Goal: Transaction & Acquisition: Purchase product/service

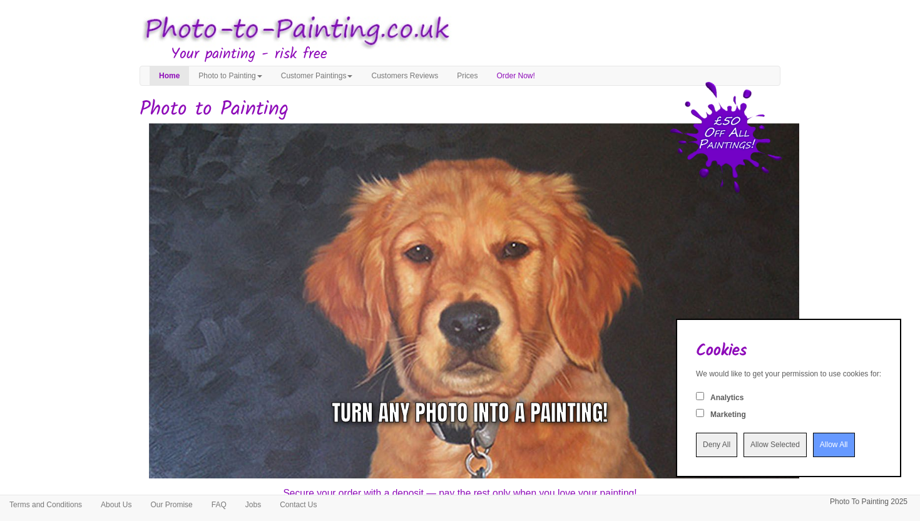
click at [696, 449] on input "Deny All" at bounding box center [716, 445] width 41 height 24
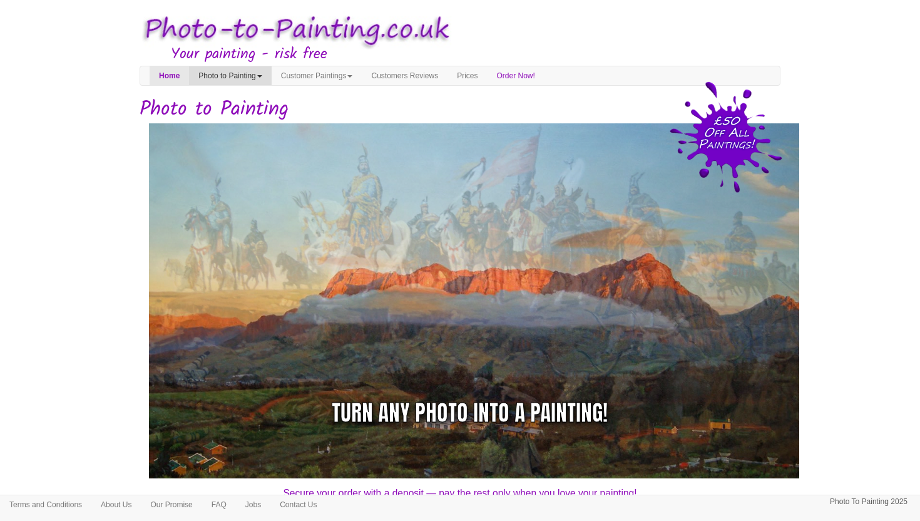
click at [257, 75] on link "Photo to Painting" at bounding box center [230, 75] width 82 height 19
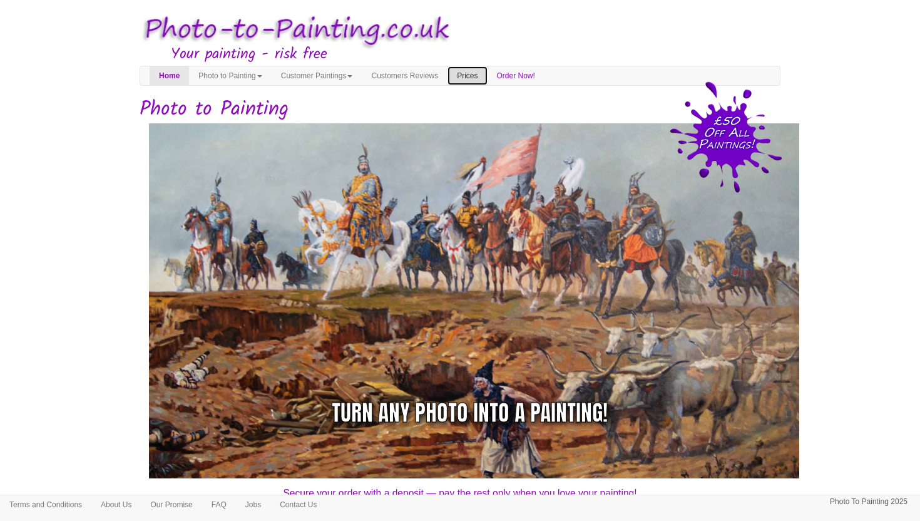
click at [487, 76] on link "Prices" at bounding box center [467, 75] width 39 height 19
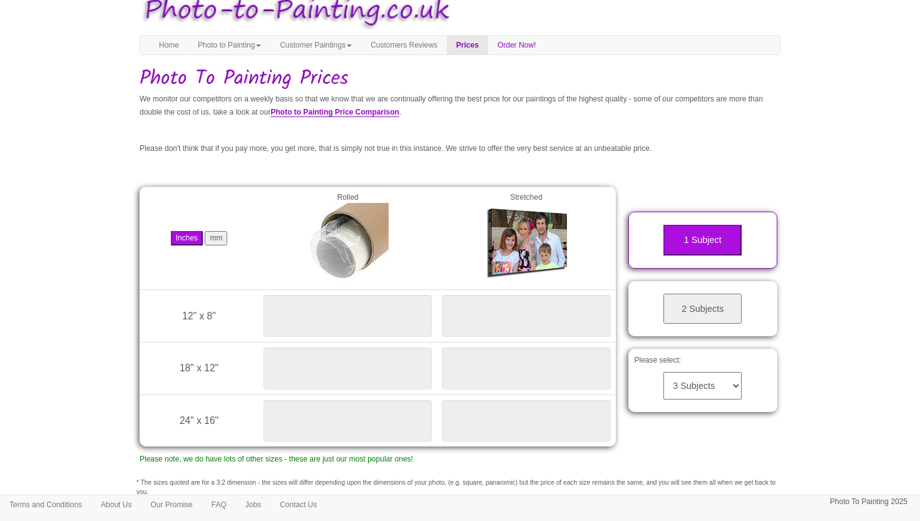
scroll to position [18, 0]
